Goal: Transaction & Acquisition: Purchase product/service

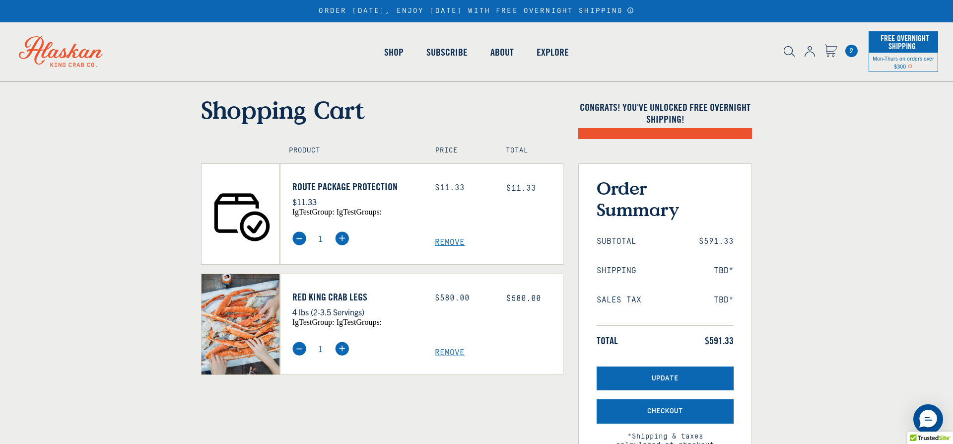
select select "40826592231503"
select select "40826730905679"
select select "40826592231503"
select select "40826730905679"
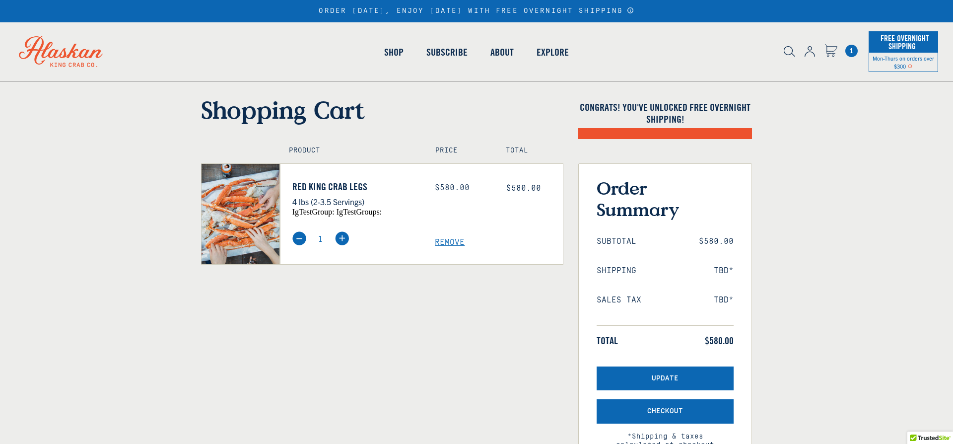
select select "40826592231503"
select select "40826730905679"
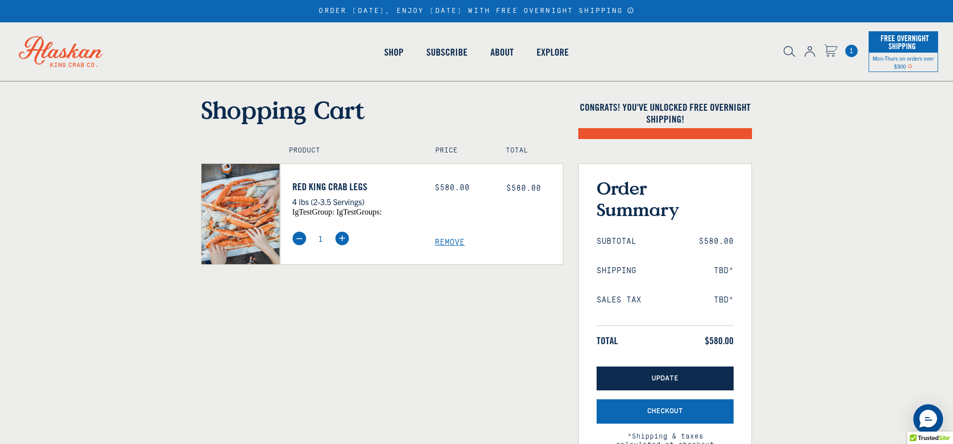
select select "40826592231503"
select select "40826730905679"
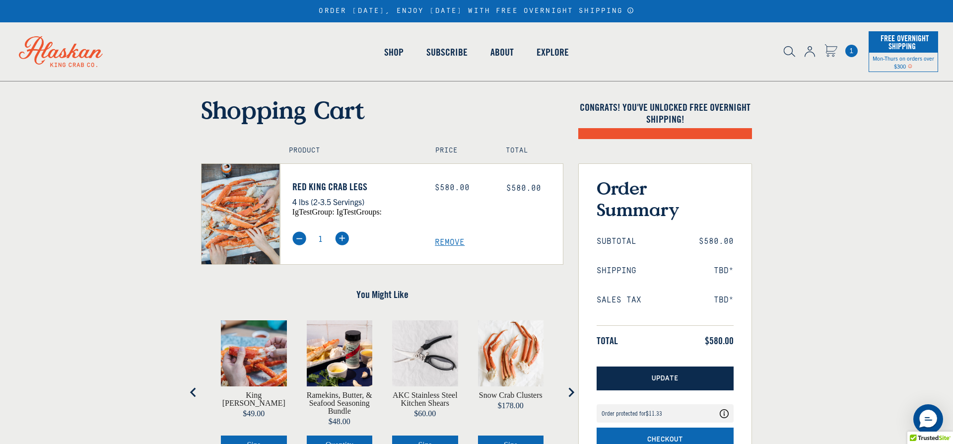
click at [635, 379] on button "Update" at bounding box center [665, 378] width 137 height 24
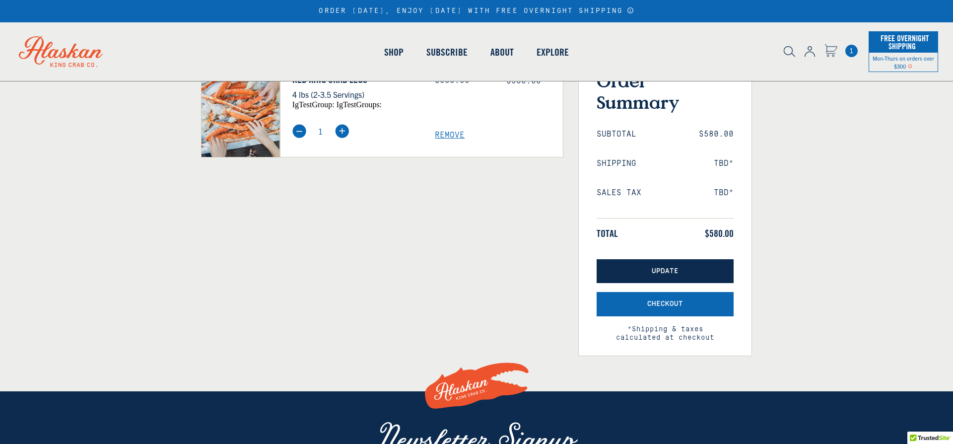
scroll to position [107, 0]
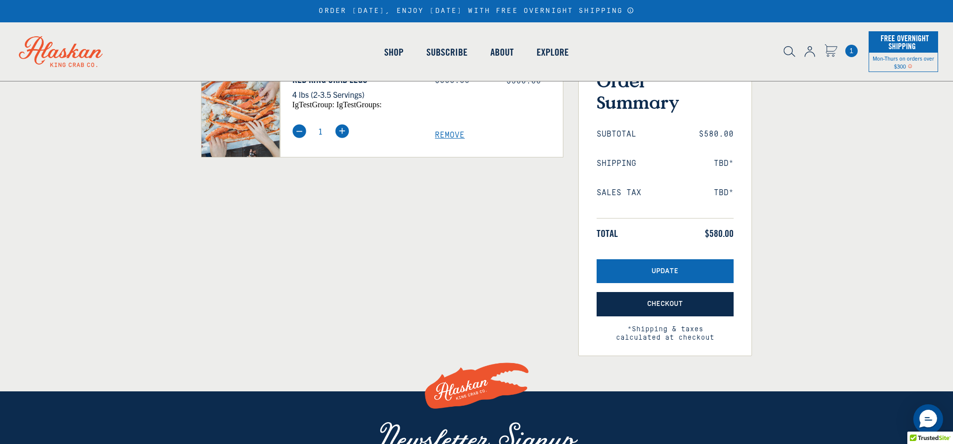
select select "40826592231503"
select select "40826730905679"
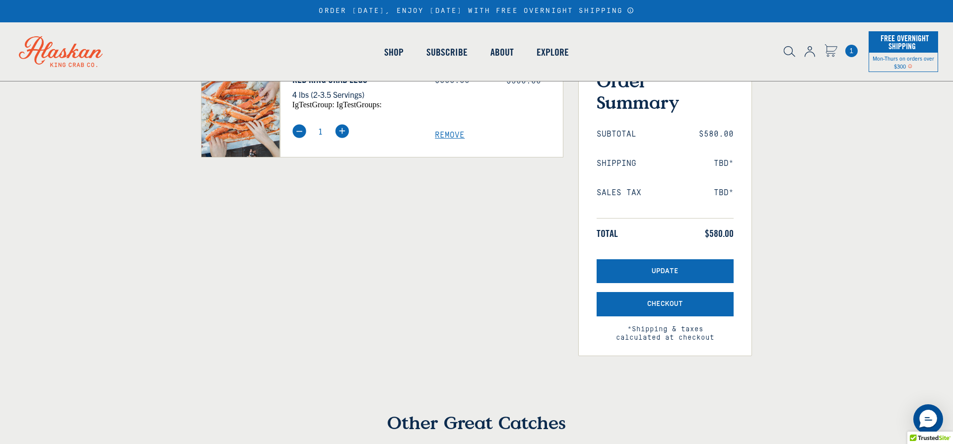
select select "40826592231503"
select select "40826730905679"
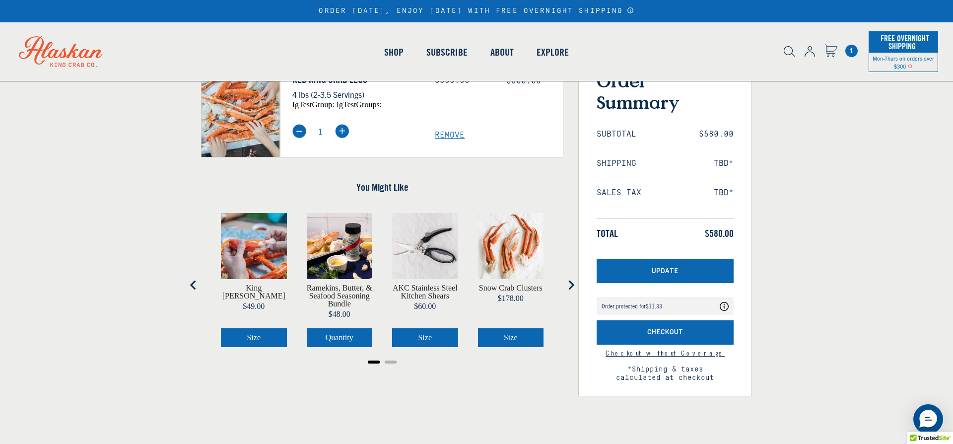
click at [669, 354] on link "Checkout without Coverage" at bounding box center [665, 353] width 119 height 9
